Goal: Transaction & Acquisition: Purchase product/service

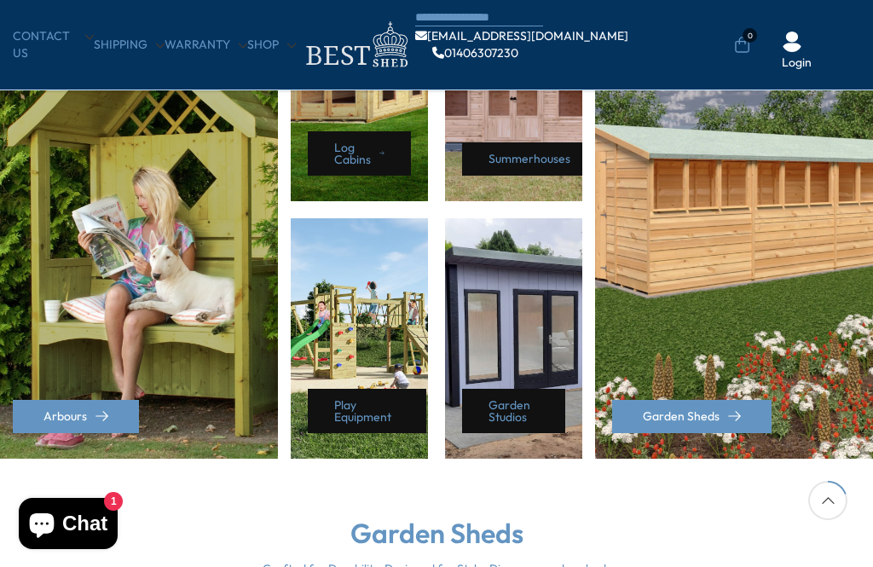
scroll to position [875, 0]
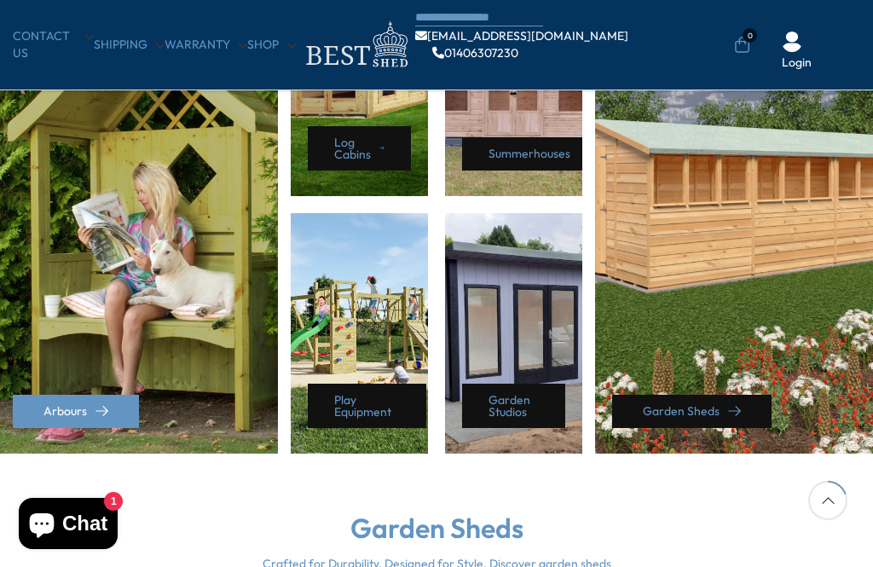
click at [719, 401] on link "Garden Sheds" at bounding box center [691, 411] width 159 height 33
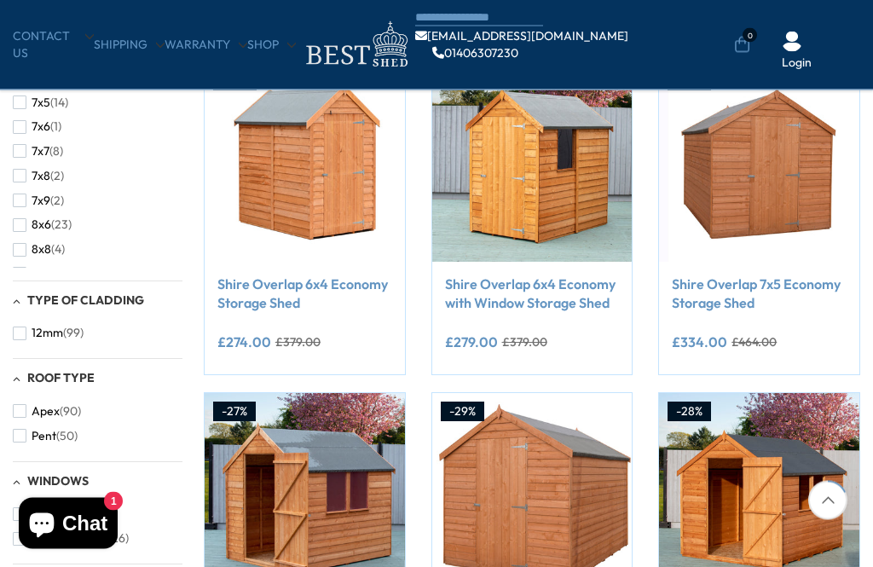
scroll to position [327, 0]
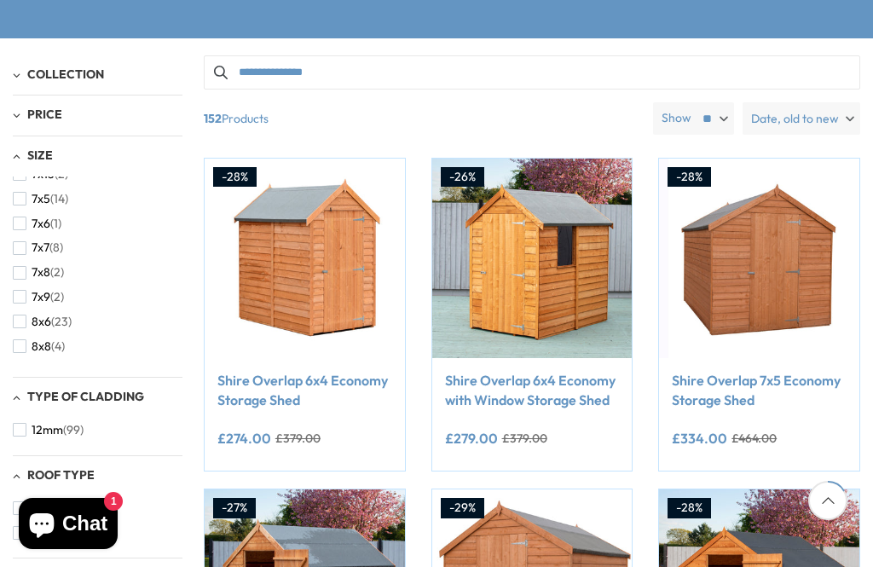
click at [26, 149] on div "Size" at bounding box center [98, 156] width 170 height 14
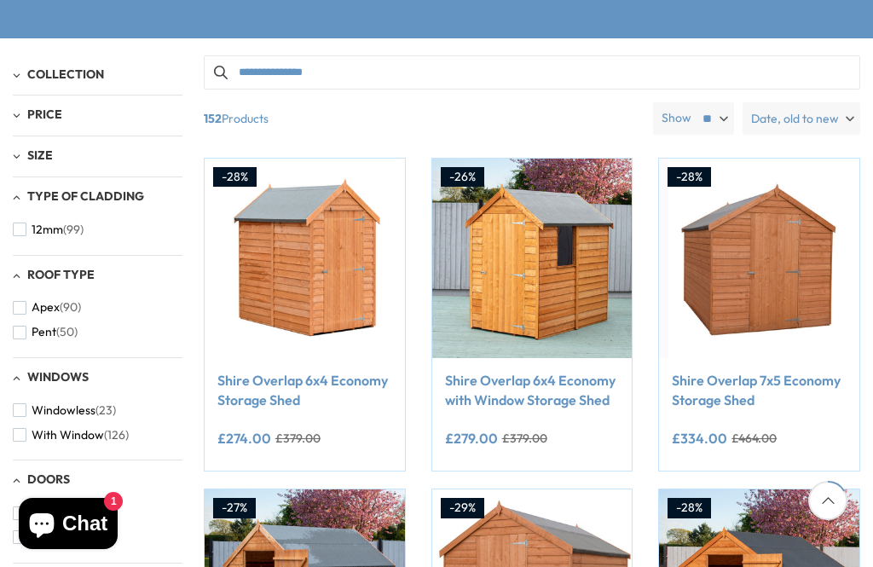
click at [29, 151] on span "Size" at bounding box center [40, 154] width 26 height 15
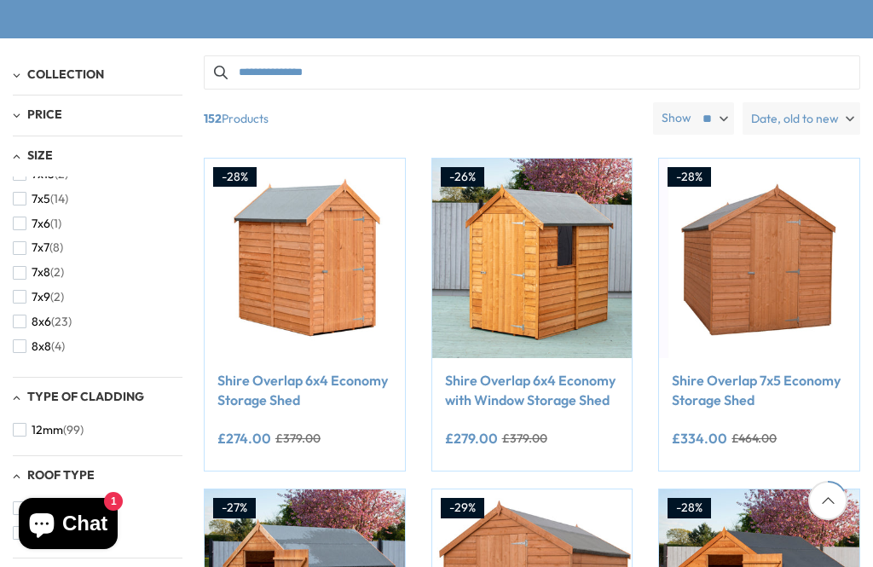
click at [26, 159] on div "Size" at bounding box center [98, 156] width 170 height 14
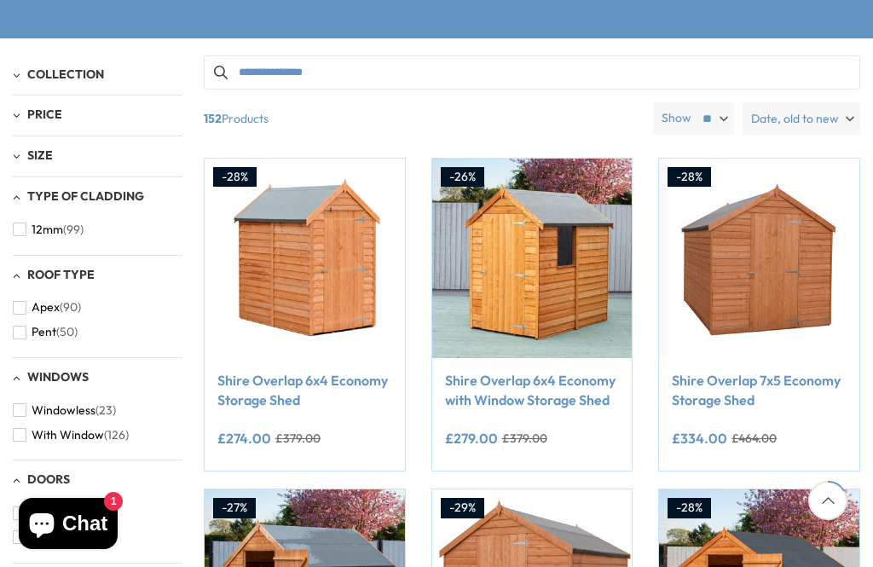
click at [143, 230] on li "12mm (99)" at bounding box center [98, 229] width 170 height 25
click at [27, 218] on button "12mm (99)" at bounding box center [48, 229] width 71 height 25
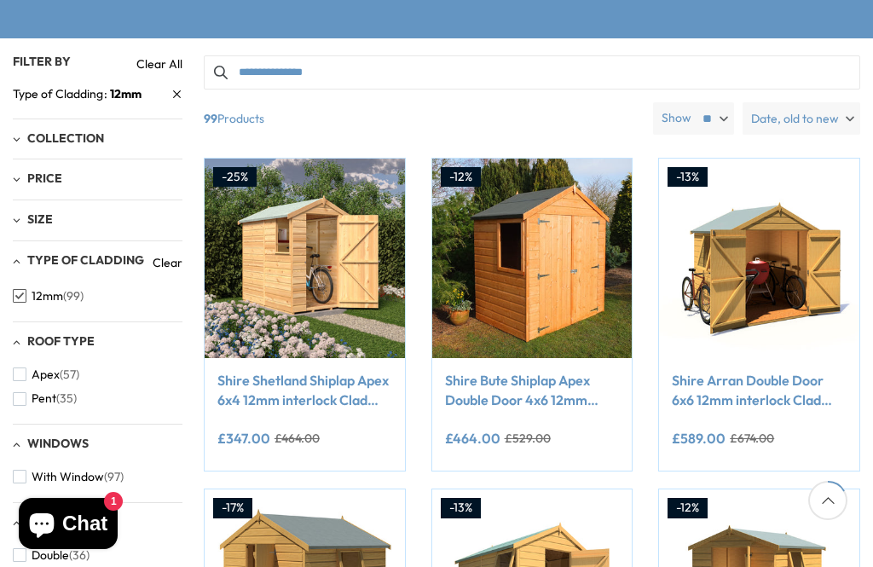
click at [87, 216] on div "Size" at bounding box center [98, 220] width 170 height 14
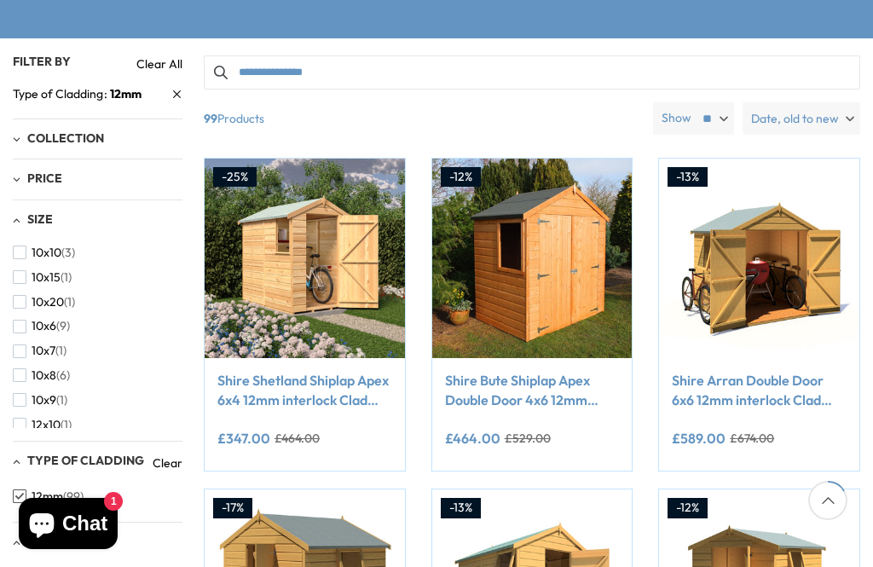
click at [25, 302] on span "button" at bounding box center [20, 302] width 14 height 14
